Goal: Task Accomplishment & Management: Manage account settings

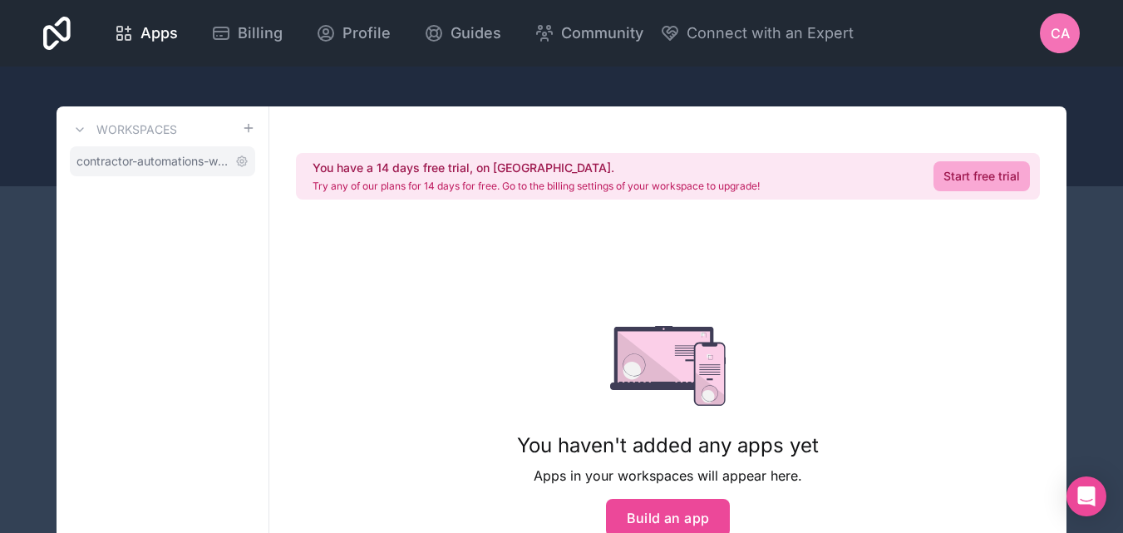
click at [221, 158] on span "contractor-automations-workspace" at bounding box center [152, 161] width 152 height 17
click at [179, 160] on span "contractor-automations-workspace" at bounding box center [152, 161] width 152 height 17
click at [154, 160] on span "contractor-automations-workspace" at bounding box center [152, 161] width 152 height 17
click at [349, 36] on span "Profile" at bounding box center [366, 33] width 48 height 23
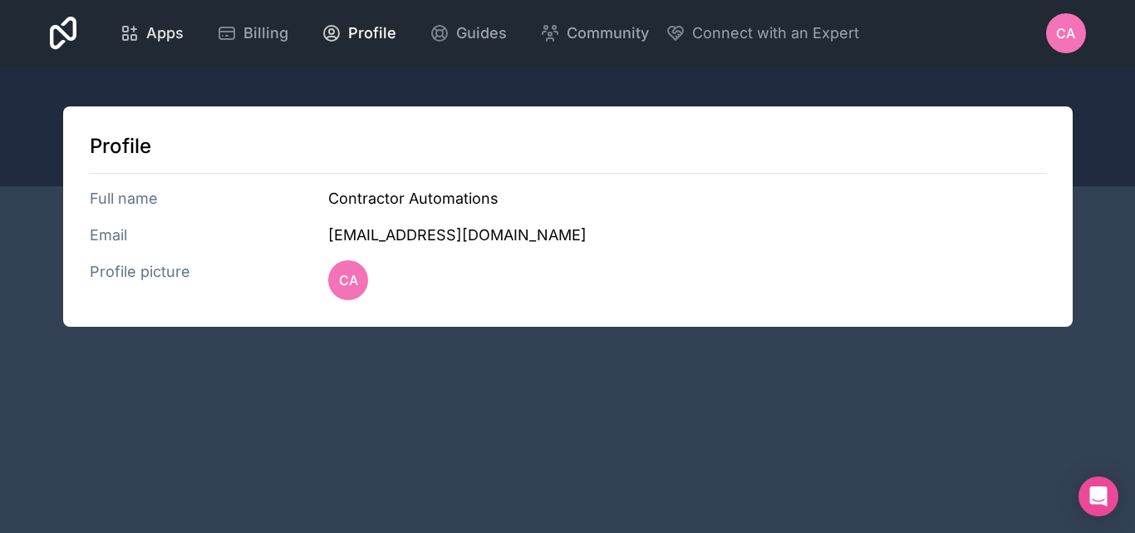
click at [162, 35] on span "Apps" at bounding box center [164, 33] width 37 height 23
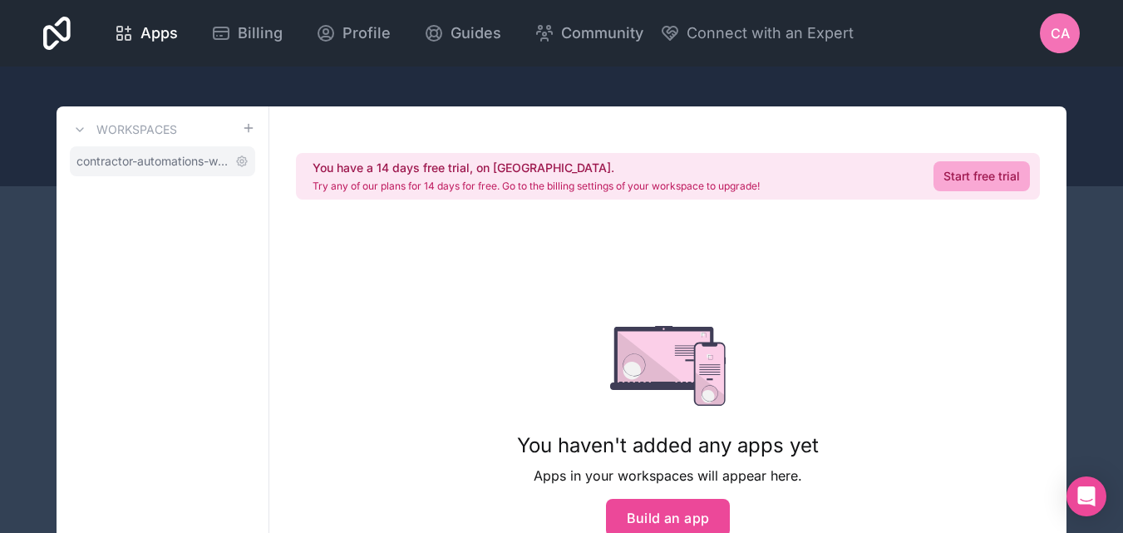
click at [170, 155] on span "contractor-automations-workspace" at bounding box center [152, 161] width 152 height 17
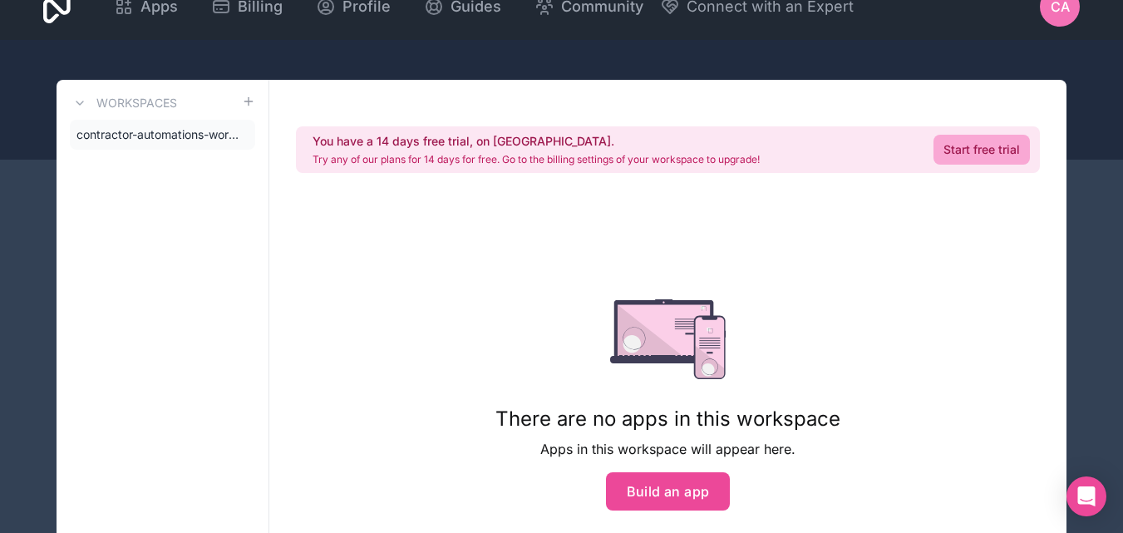
scroll to position [26, 0]
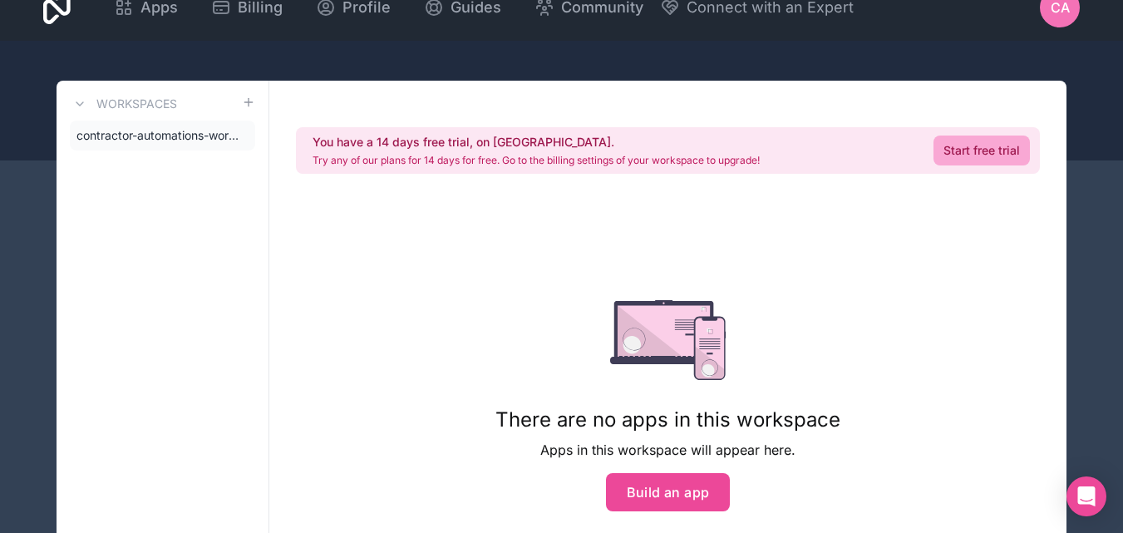
click at [1025, 69] on div at bounding box center [561, 101] width 1123 height 120
click at [209, 138] on span "contractor-automations-workspace" at bounding box center [152, 135] width 152 height 17
click at [243, 130] on icon at bounding box center [241, 135] width 13 height 13
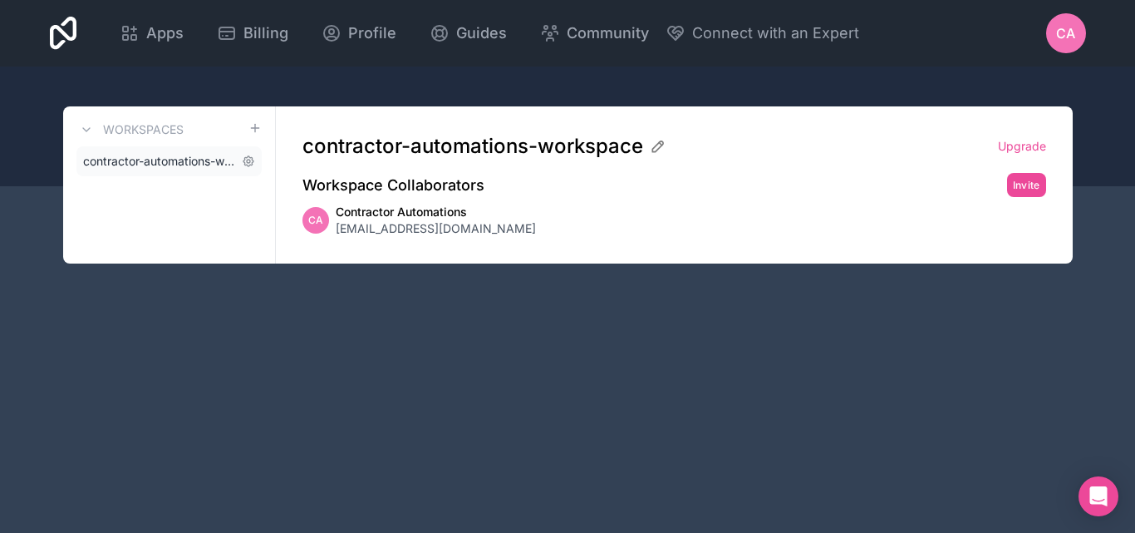
click at [199, 160] on span "contractor-automations-workspace" at bounding box center [159, 161] width 152 height 17
click at [189, 164] on span "contractor-automations-workspace" at bounding box center [159, 161] width 152 height 17
